Goal: Check status

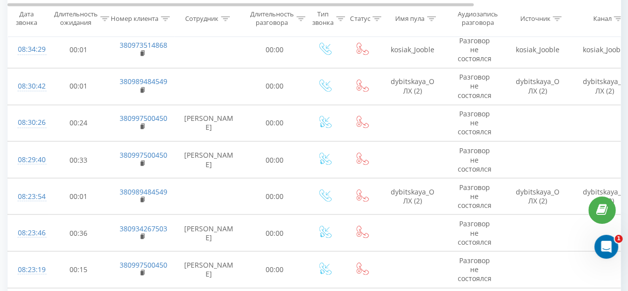
scroll to position [754, 0]
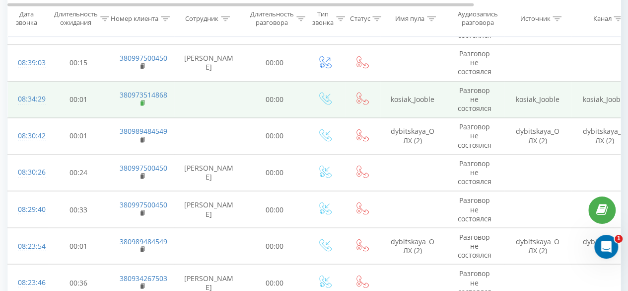
click at [143, 105] on rect at bounding box center [142, 103] width 3 height 4
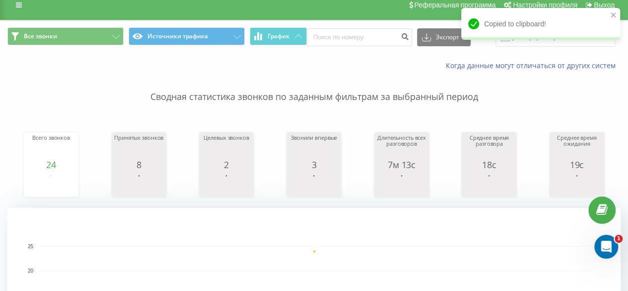
scroll to position [0, 0]
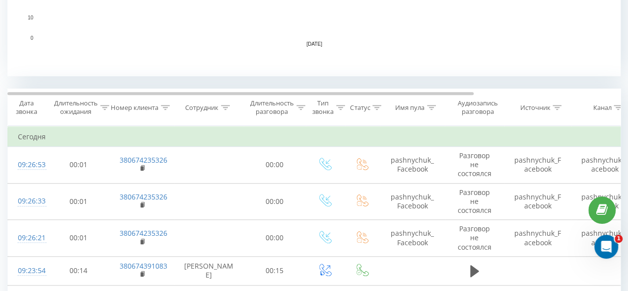
scroll to position [397, 0]
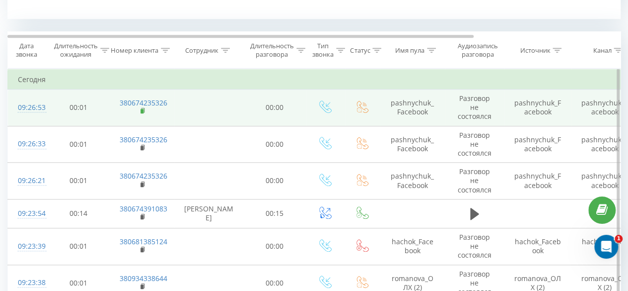
click at [144, 111] on icon at bounding box center [142, 110] width 3 height 4
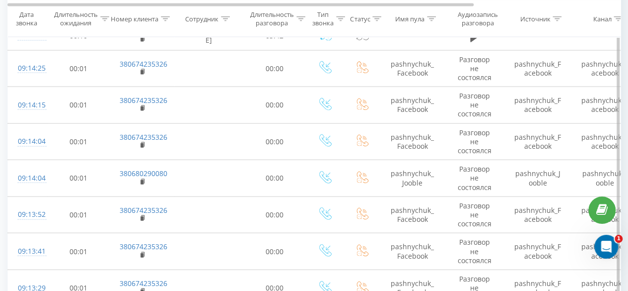
scroll to position [1043, 0]
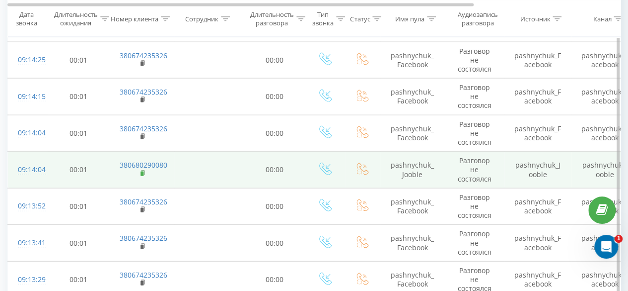
click at [142, 171] on rect at bounding box center [142, 173] width 3 height 4
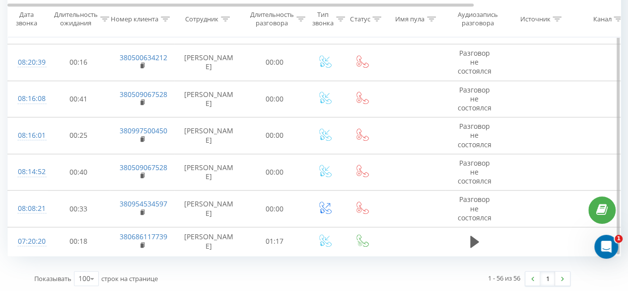
scroll to position [2186, 0]
